Goal: Transaction & Acquisition: Purchase product/service

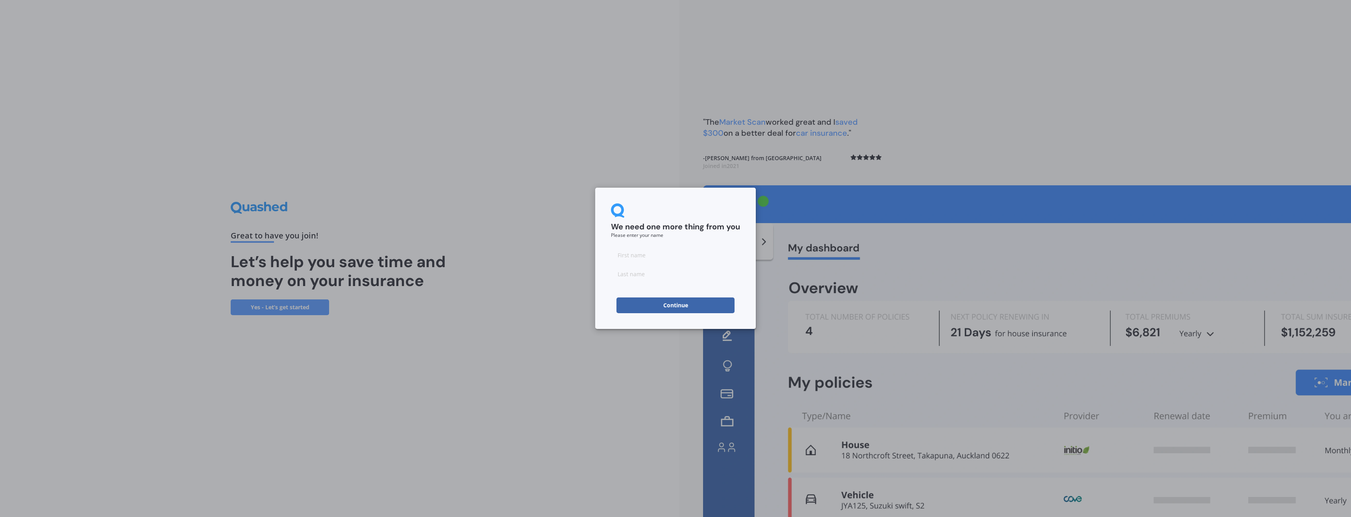
click at [644, 258] on input at bounding box center [675, 255] width 129 height 16
type input "[PERSON_NAME]"
type input "Burns"
click at [673, 302] on button "Continue" at bounding box center [676, 306] width 118 height 16
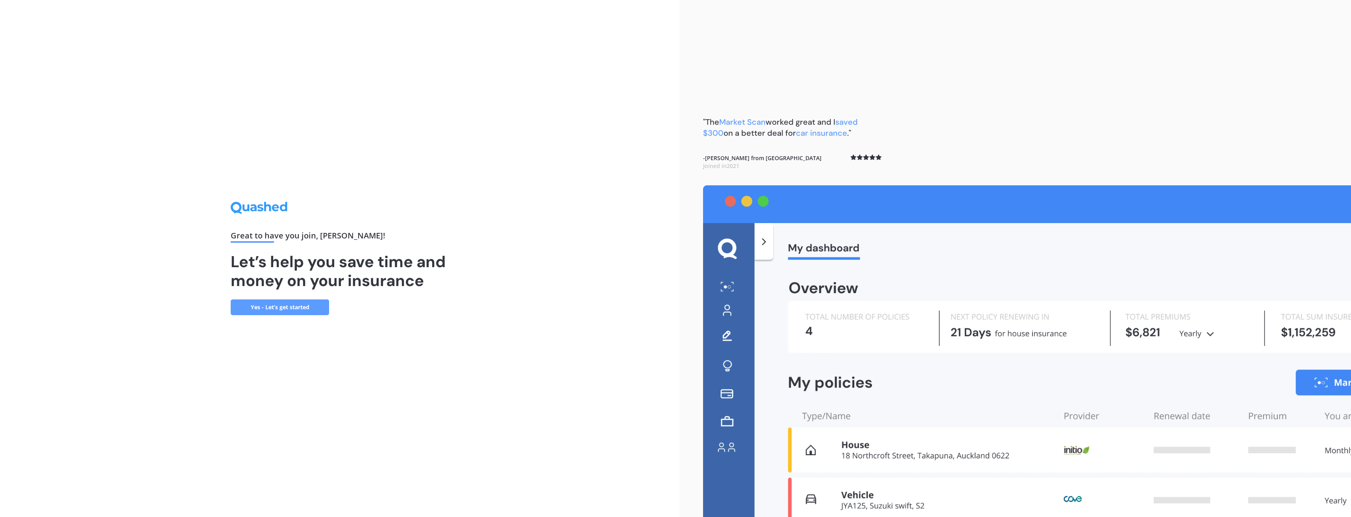
click at [1155, 196] on img at bounding box center [1027, 351] width 648 height 332
click at [1341, 388] on img at bounding box center [1027, 351] width 648 height 332
click at [726, 244] on img at bounding box center [1027, 351] width 648 height 332
click at [764, 238] on img at bounding box center [1027, 351] width 648 height 332
click at [878, 460] on img at bounding box center [1027, 351] width 648 height 332
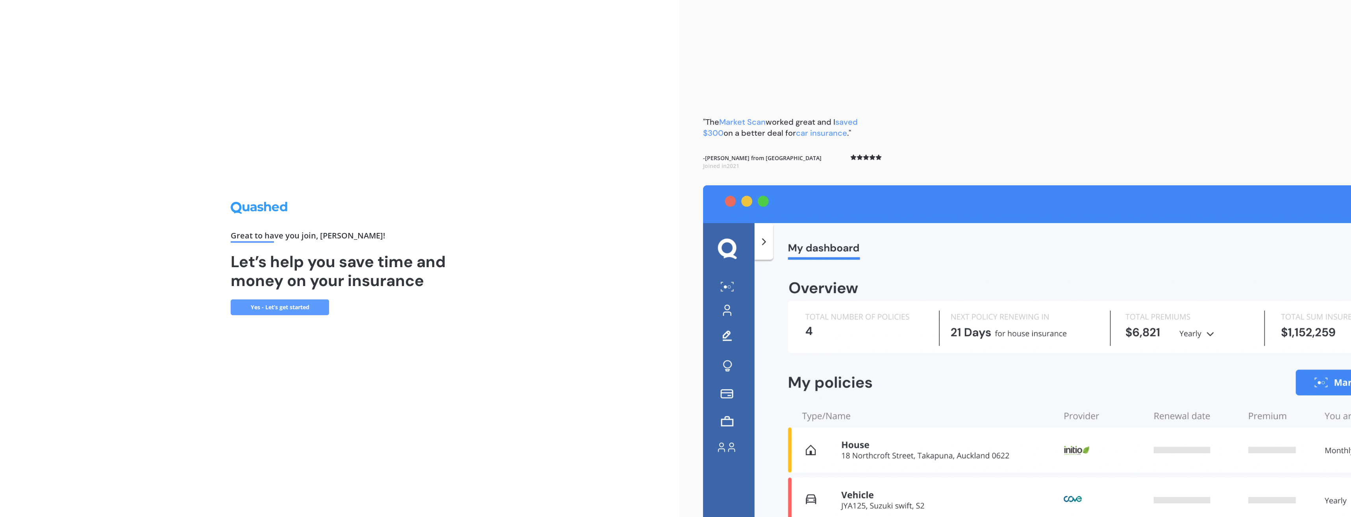
click at [275, 308] on link "Yes - Let’s get started" at bounding box center [280, 308] width 98 height 16
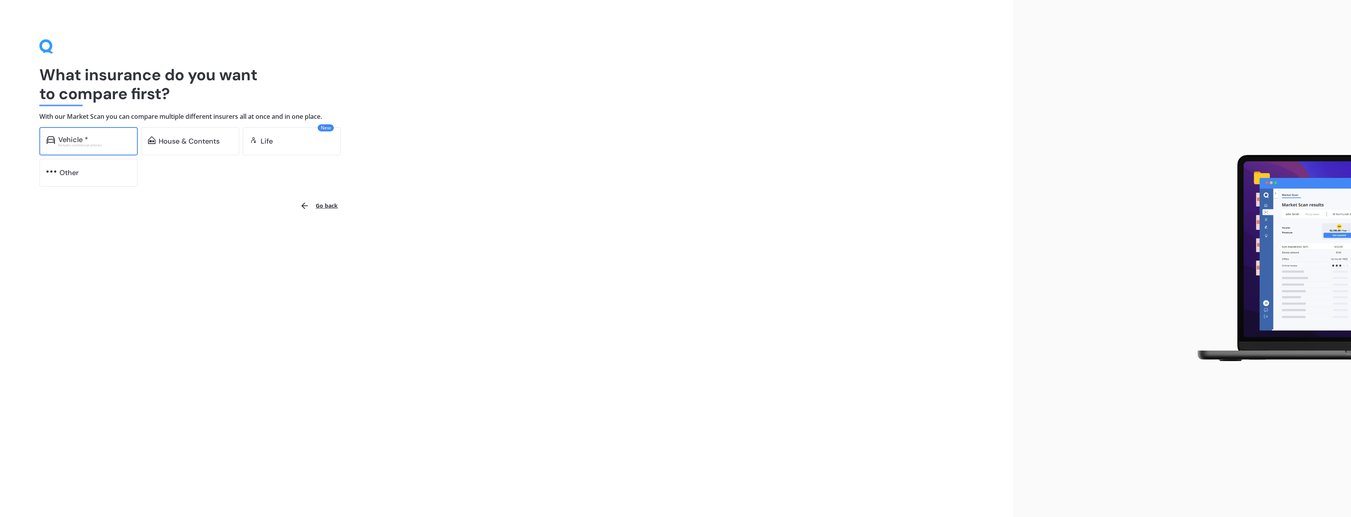
click at [91, 144] on div "Excludes commercial vehicles" at bounding box center [94, 145] width 72 height 3
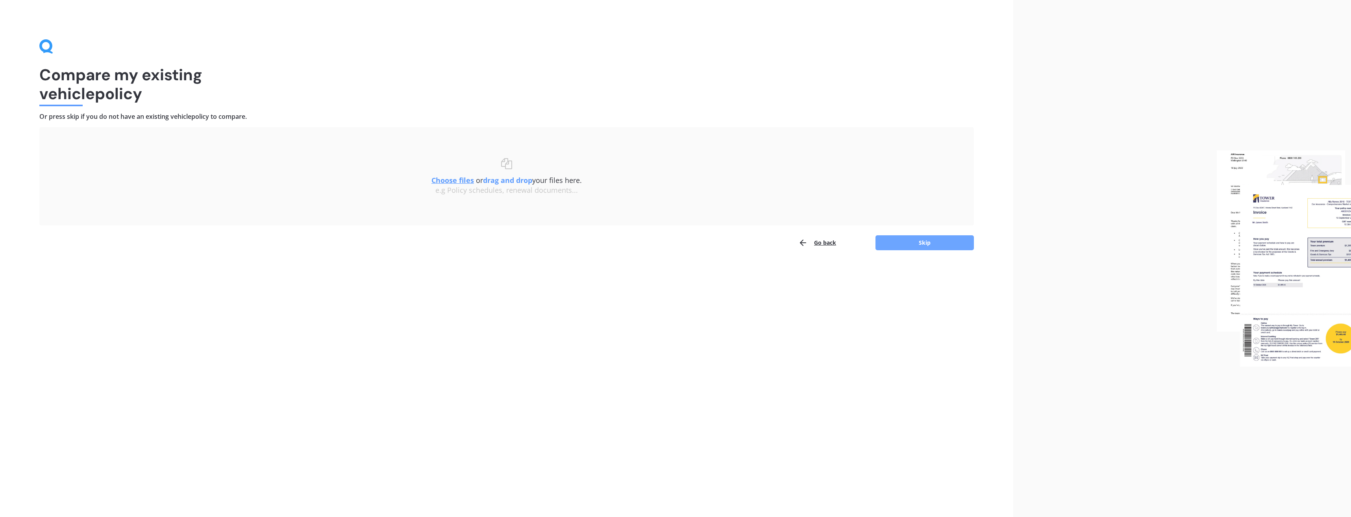
click at [924, 239] on button "Skip" at bounding box center [925, 242] width 98 height 15
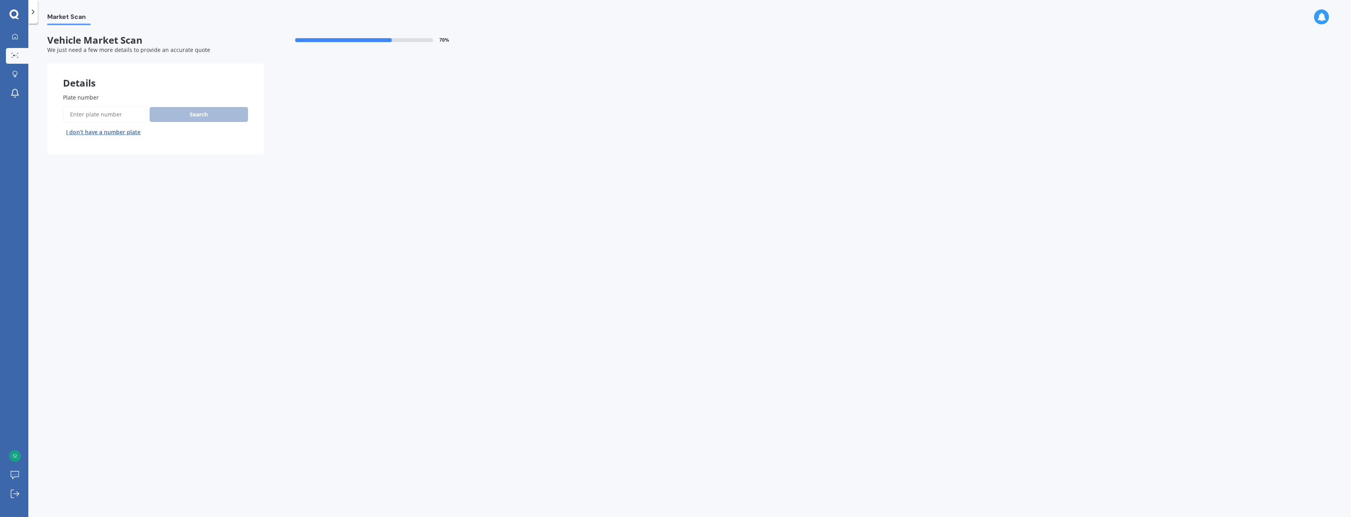
drag, startPoint x: 89, startPoint y: 114, endPoint x: 96, endPoint y: 114, distance: 6.7
click at [89, 115] on input "Plate number" at bounding box center [104, 114] width 83 height 17
type input "9"
type input "pyu879"
click at [200, 113] on button "Search" at bounding box center [199, 114] width 98 height 15
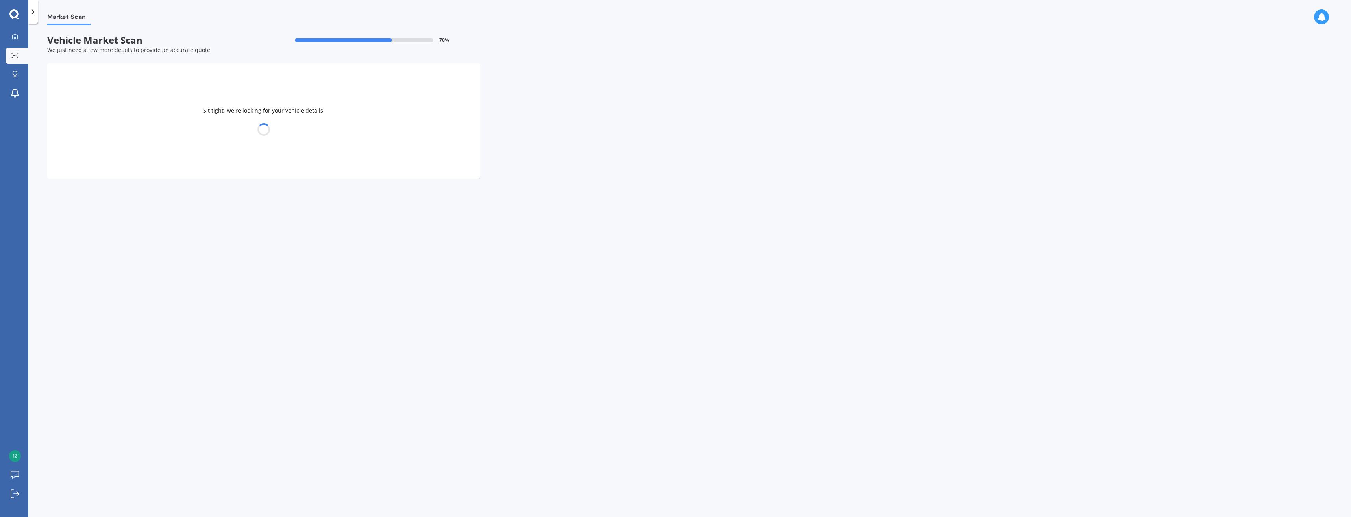
select select "TOYOTA"
select select "AQUA"
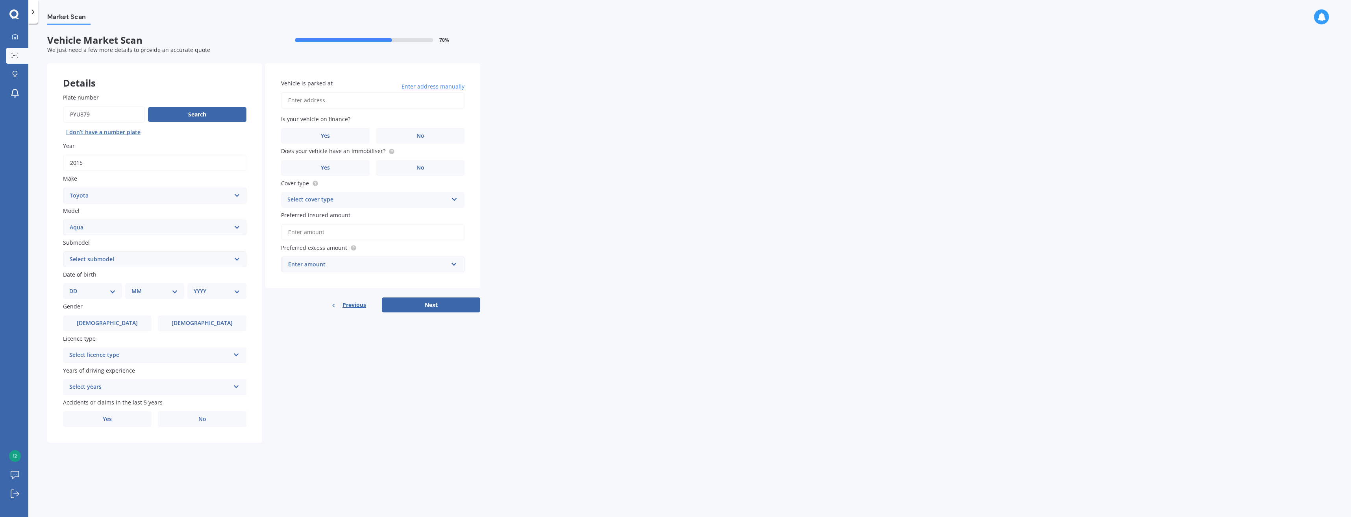
click at [235, 257] on select "Select submodel Hatchback Hybrid" at bounding box center [154, 260] width 183 height 16
select select "HYBRID"
click at [63, 252] on select "Select submodel Hatchback Hybrid" at bounding box center [154, 260] width 183 height 16
click at [84, 291] on select "DD 01 02 03 04 05 06 07 08 09 10 11 12 13 14 15 16 17 18 19 20 21 22 23 24 25 2…" at bounding box center [92, 291] width 46 height 9
select select "08"
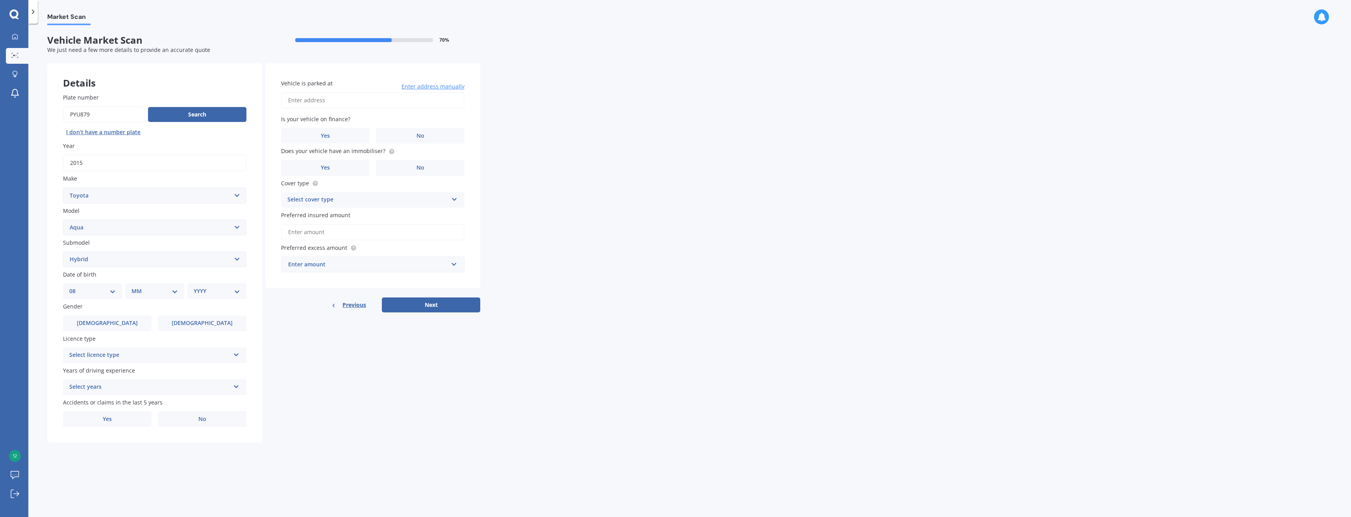
click at [76, 287] on select "DD 01 02 03 04 05 06 07 08 09 10 11 12 13 14 15 16 17 18 19 20 21 22 23 24 25 2…" at bounding box center [92, 291] width 46 height 9
click at [176, 288] on select "MM 01 02 03 04 05 06 07 08 09 10 11 12" at bounding box center [156, 291] width 43 height 9
select select "01"
click at [135, 287] on select "MM 01 02 03 04 05 06 07 08 09 10 11 12" at bounding box center [156, 291] width 43 height 9
click at [234, 289] on select "YYYY 2025 2024 2023 2022 2021 2020 2019 2018 2017 2016 2015 2014 2013 2012 2011…" at bounding box center [215, 291] width 43 height 9
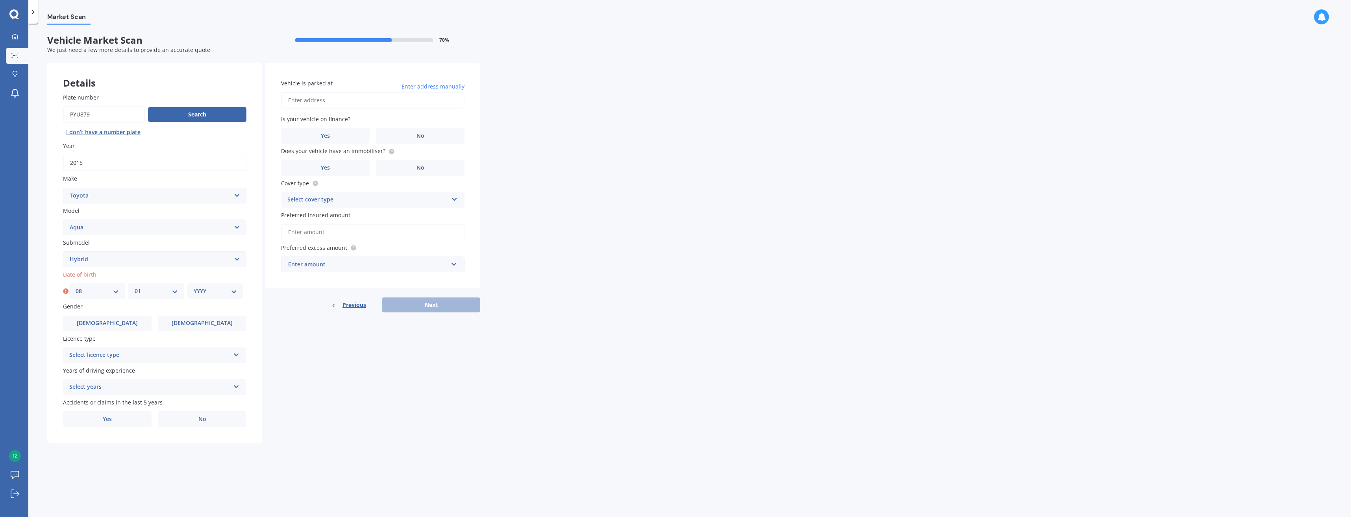
select select "1965"
click at [194, 287] on select "YYYY 2025 2024 2023 2022 2021 2020 2019 2018 2017 2016 2015 2014 2013 2012 2011…" at bounding box center [215, 291] width 43 height 9
click at [100, 322] on label "[DEMOGRAPHIC_DATA]" at bounding box center [107, 324] width 89 height 16
click at [0, 0] on input "[DEMOGRAPHIC_DATA]" at bounding box center [0, 0] width 0 height 0
click at [236, 354] on icon at bounding box center [236, 354] width 7 height 6
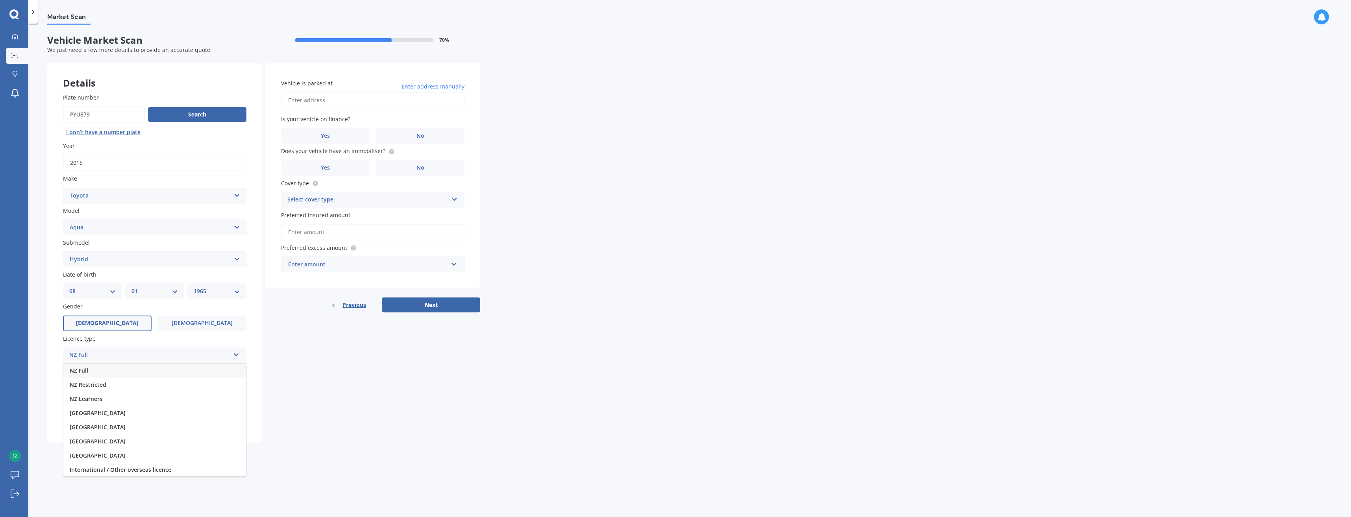
click at [83, 368] on span "NZ Full" at bounding box center [79, 370] width 19 height 7
click at [234, 384] on icon at bounding box center [236, 386] width 7 height 6
click at [81, 400] on span "5 or more years" at bounding box center [91, 402] width 43 height 7
click at [106, 422] on span "Yes" at bounding box center [107, 419] width 9 height 7
click at [0, 0] on input "Yes" at bounding box center [0, 0] width 0 height 0
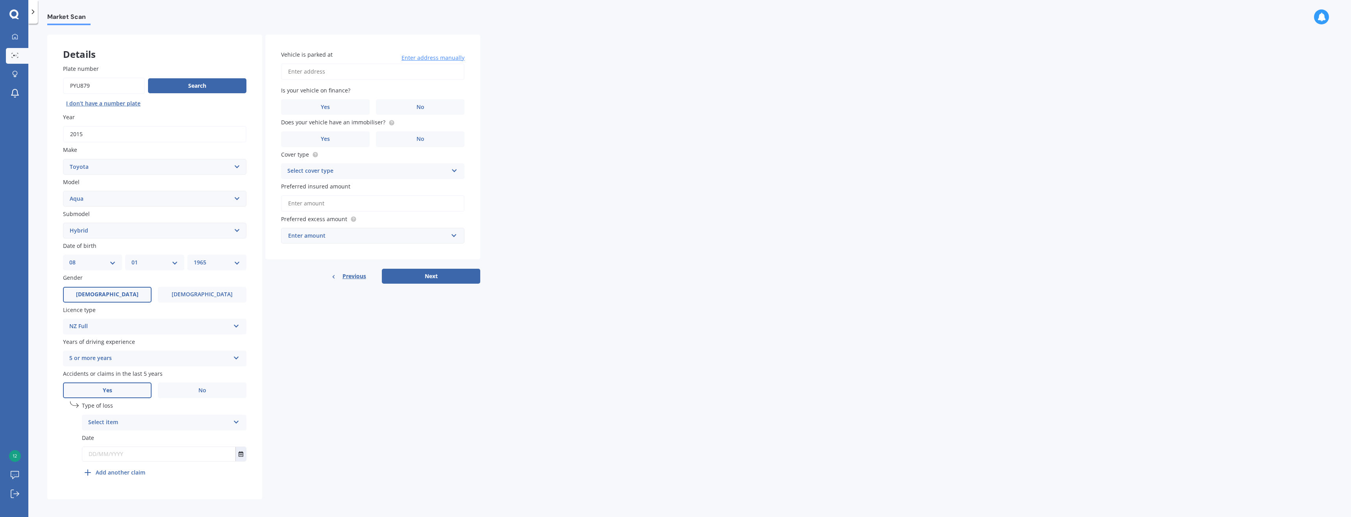
scroll to position [31, 0]
click at [235, 418] on icon at bounding box center [236, 418] width 7 height 6
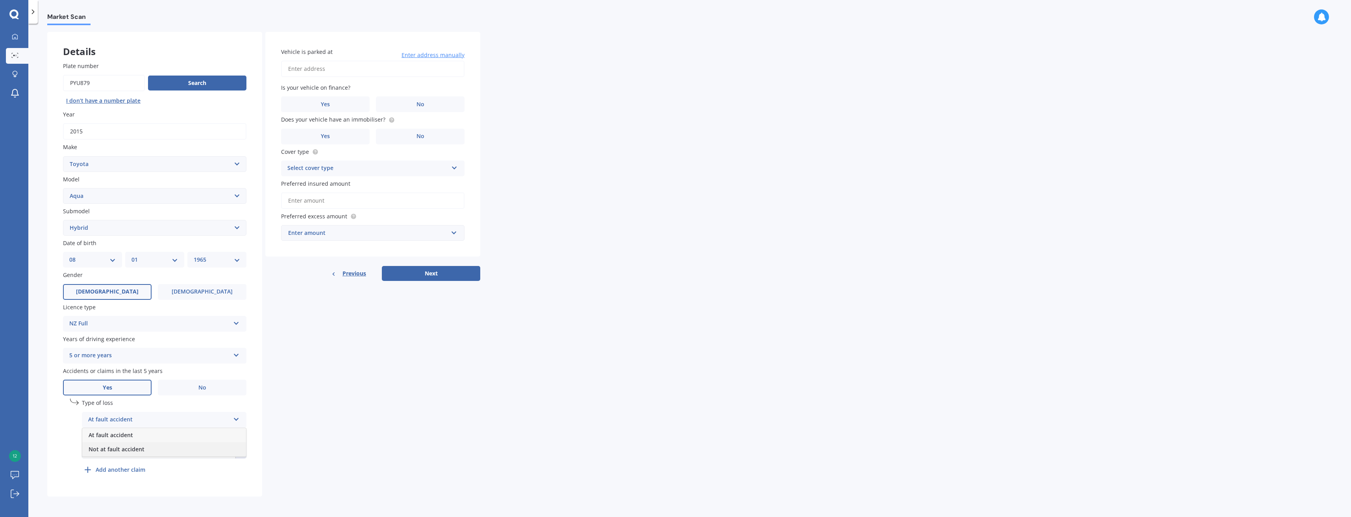
click at [109, 449] on span "Not at fault accident" at bounding box center [117, 449] width 56 height 7
click at [237, 418] on icon at bounding box center [236, 418] width 7 height 6
click at [101, 433] on span "At fault accident" at bounding box center [111, 434] width 44 height 7
click at [239, 454] on button "Select date" at bounding box center [240, 451] width 11 height 14
click at [237, 451] on button "Select date" at bounding box center [240, 451] width 11 height 14
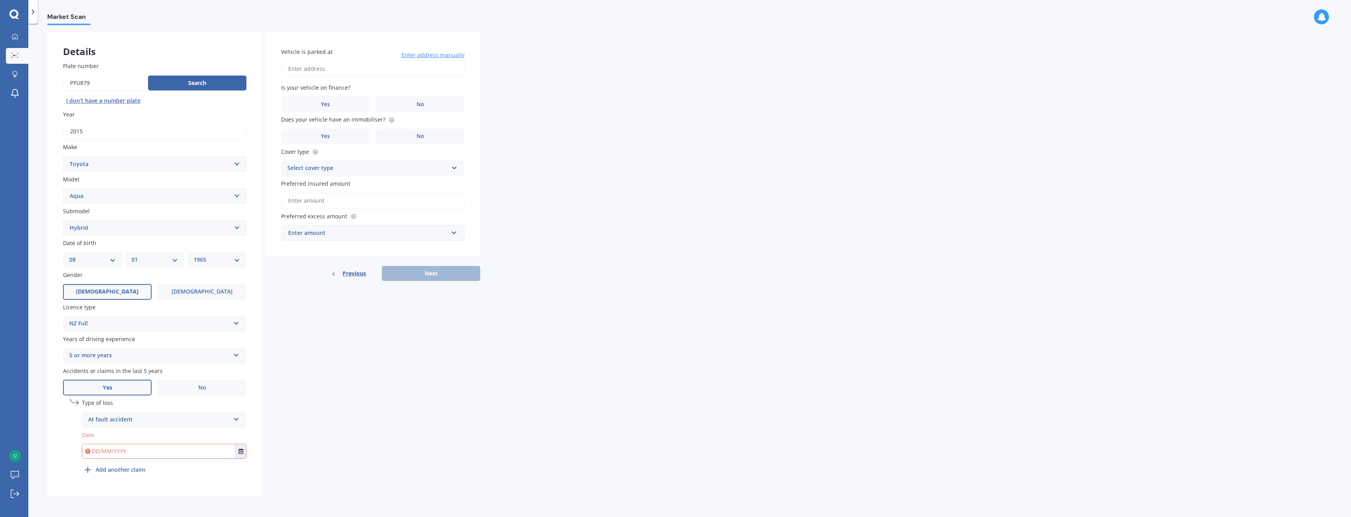
drag, startPoint x: 441, startPoint y: 390, endPoint x: 423, endPoint y: 399, distance: 19.9
click at [431, 398] on div "Details Plate number Search I don’t have a number plate Year [DATE] Make Select…" at bounding box center [263, 264] width 433 height 465
click at [241, 453] on icon "Select date" at bounding box center [241, 452] width 5 height 6
click at [147, 355] on button "Navigate back" at bounding box center [148, 354] width 10 height 14
click at [150, 352] on icon "Navigate back" at bounding box center [148, 354] width 3 height 5
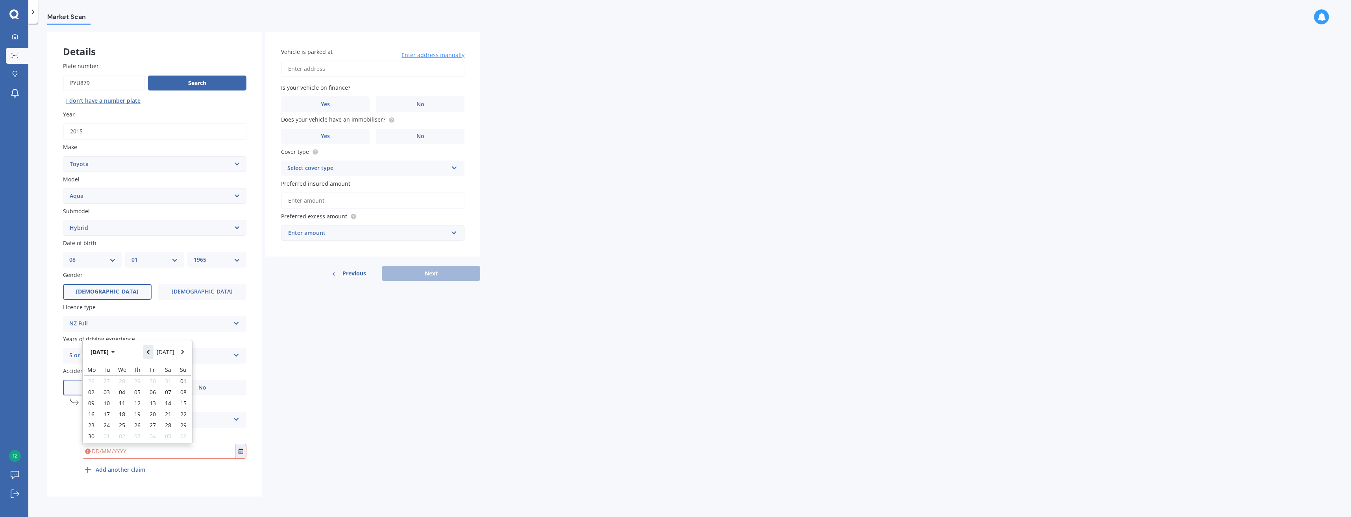
click at [150, 353] on icon "Navigate back" at bounding box center [148, 353] width 4 height 6
click at [118, 354] on button "[DATE]" at bounding box center [104, 354] width 34 height 14
drag, startPoint x: 313, startPoint y: 393, endPoint x: 313, endPoint y: 399, distance: 6.0
click at [313, 399] on div "Details Plate number Search I don’t have a number plate Year [DATE] Make Select…" at bounding box center [263, 264] width 433 height 465
